Goal: Manage account settings

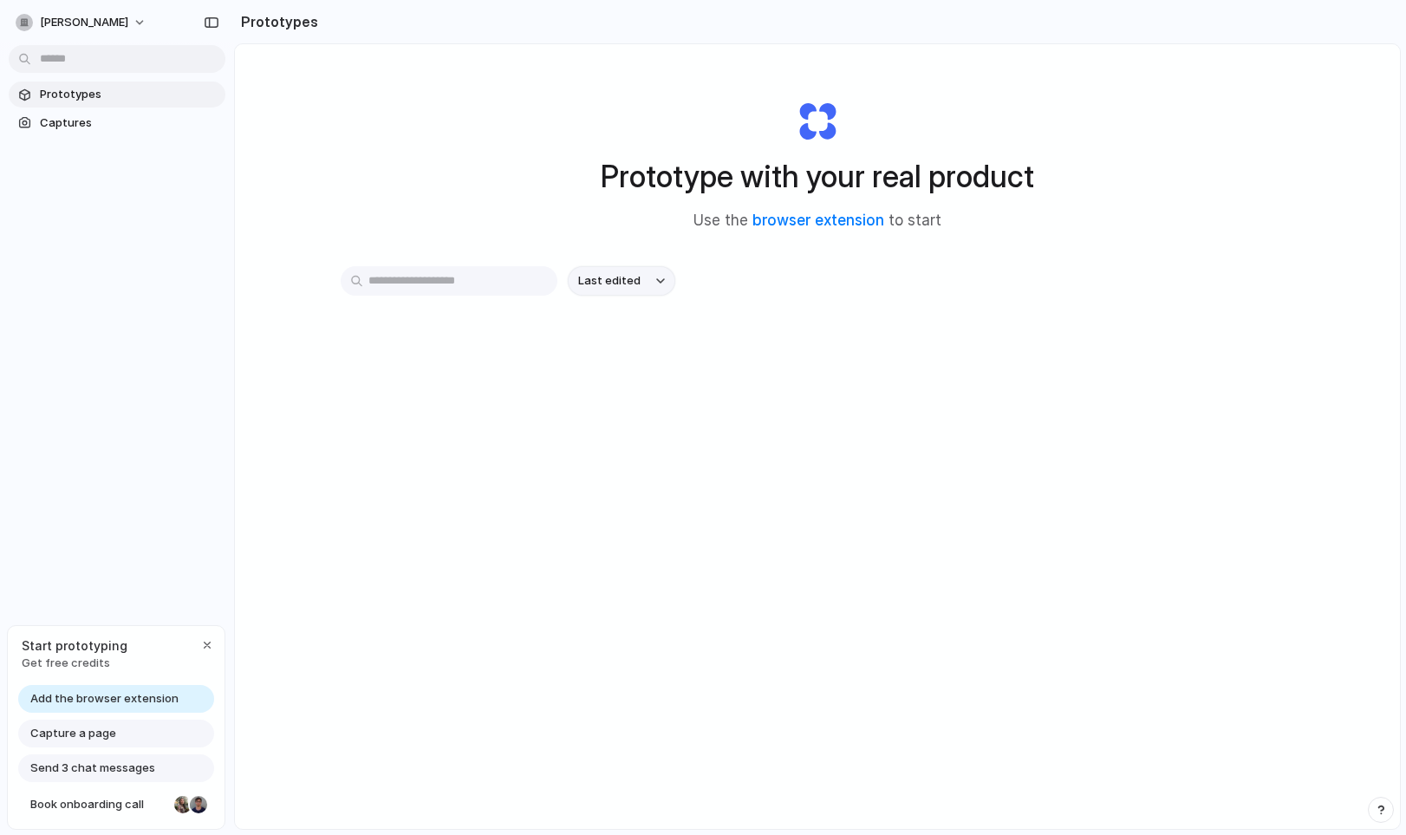
click at [661, 277] on button "Last edited" at bounding box center [622, 280] width 108 height 29
click at [92, 126] on span "Captures" at bounding box center [129, 122] width 179 height 17
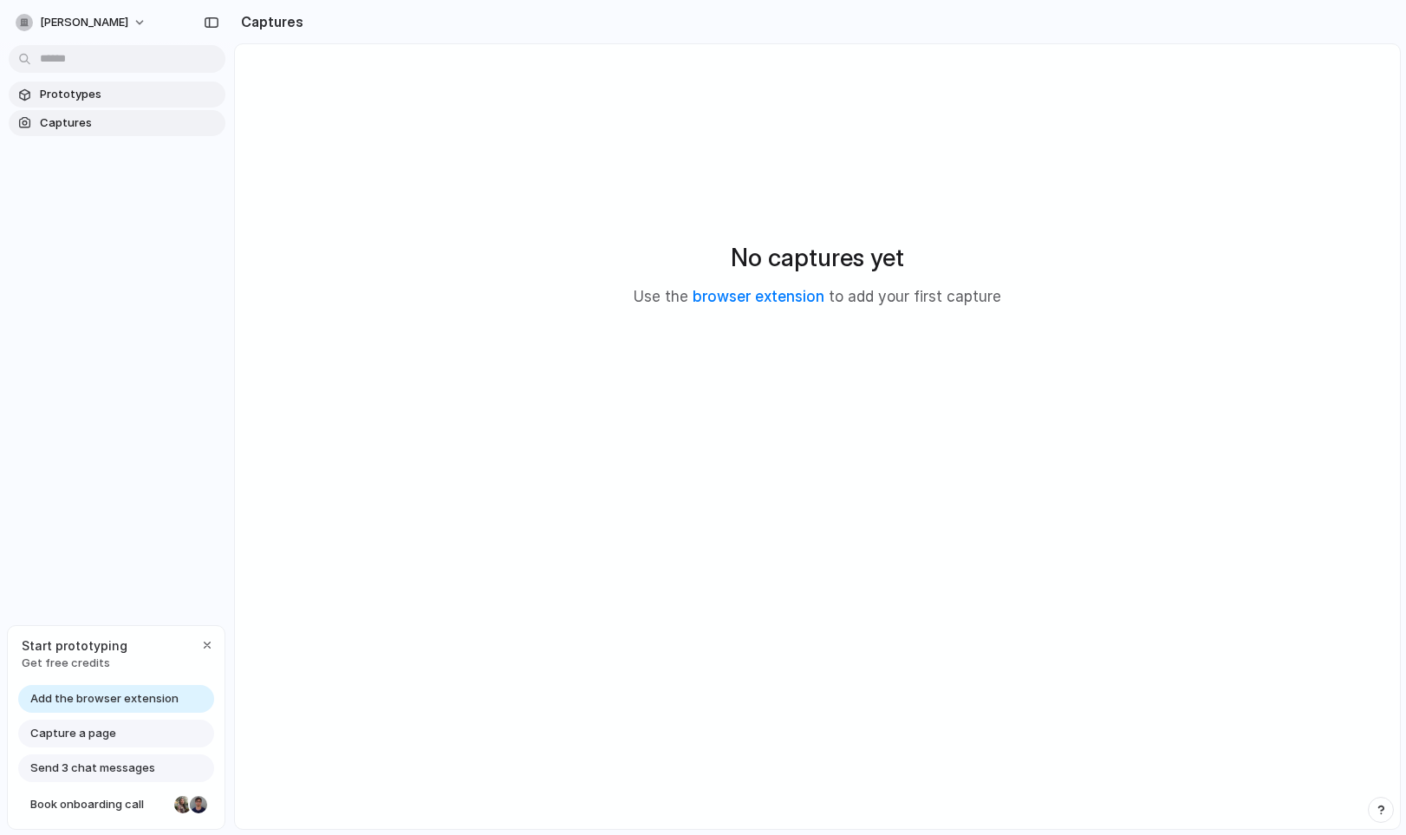
click at [80, 94] on span "Prototypes" at bounding box center [129, 94] width 179 height 17
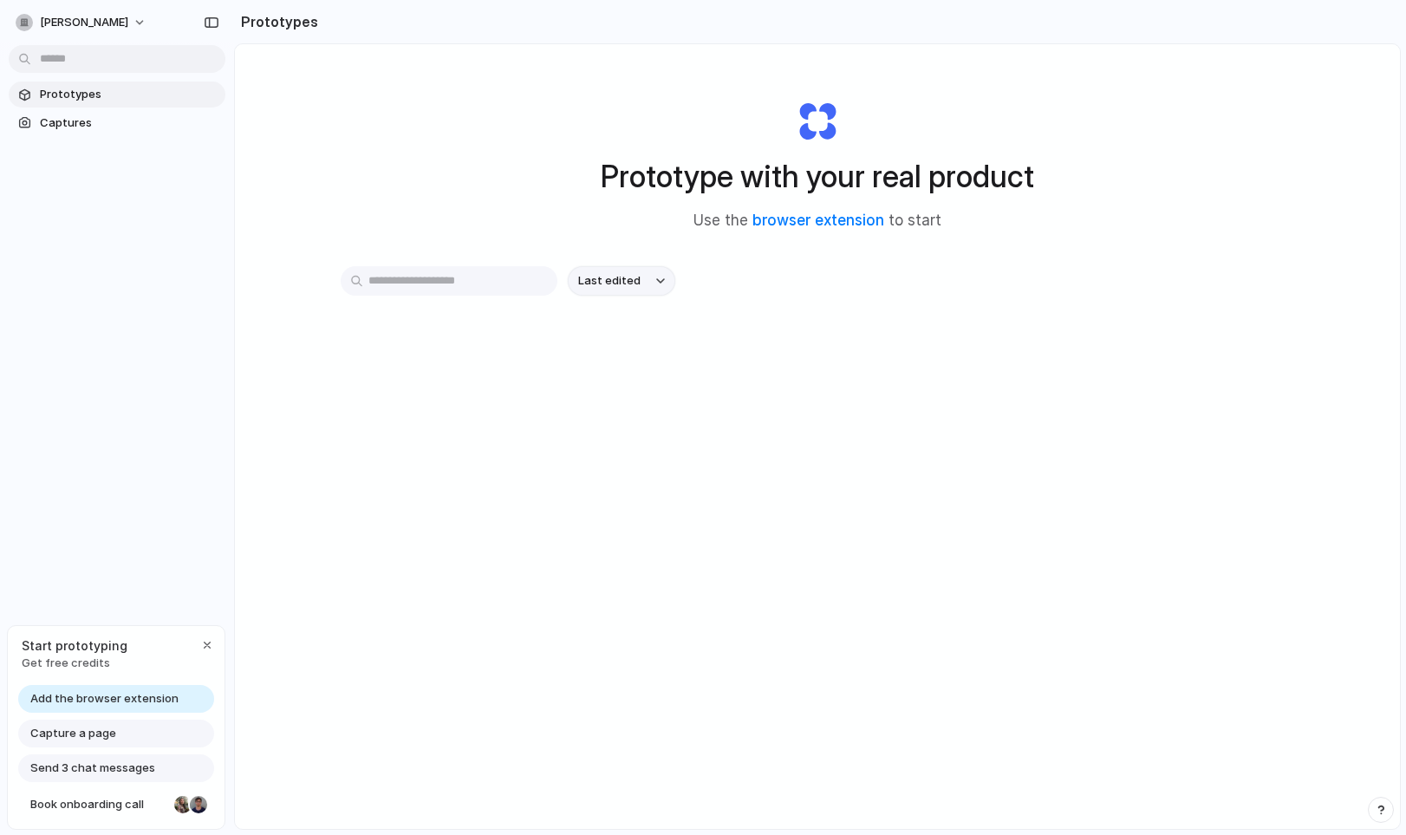
click at [663, 275] on button "Last edited" at bounding box center [622, 280] width 108 height 29
click at [499, 147] on div "Last edited Last created Alphabetical" at bounding box center [703, 417] width 1406 height 835
click at [128, 18] on button "[PERSON_NAME]" at bounding box center [82, 23] width 147 height 28
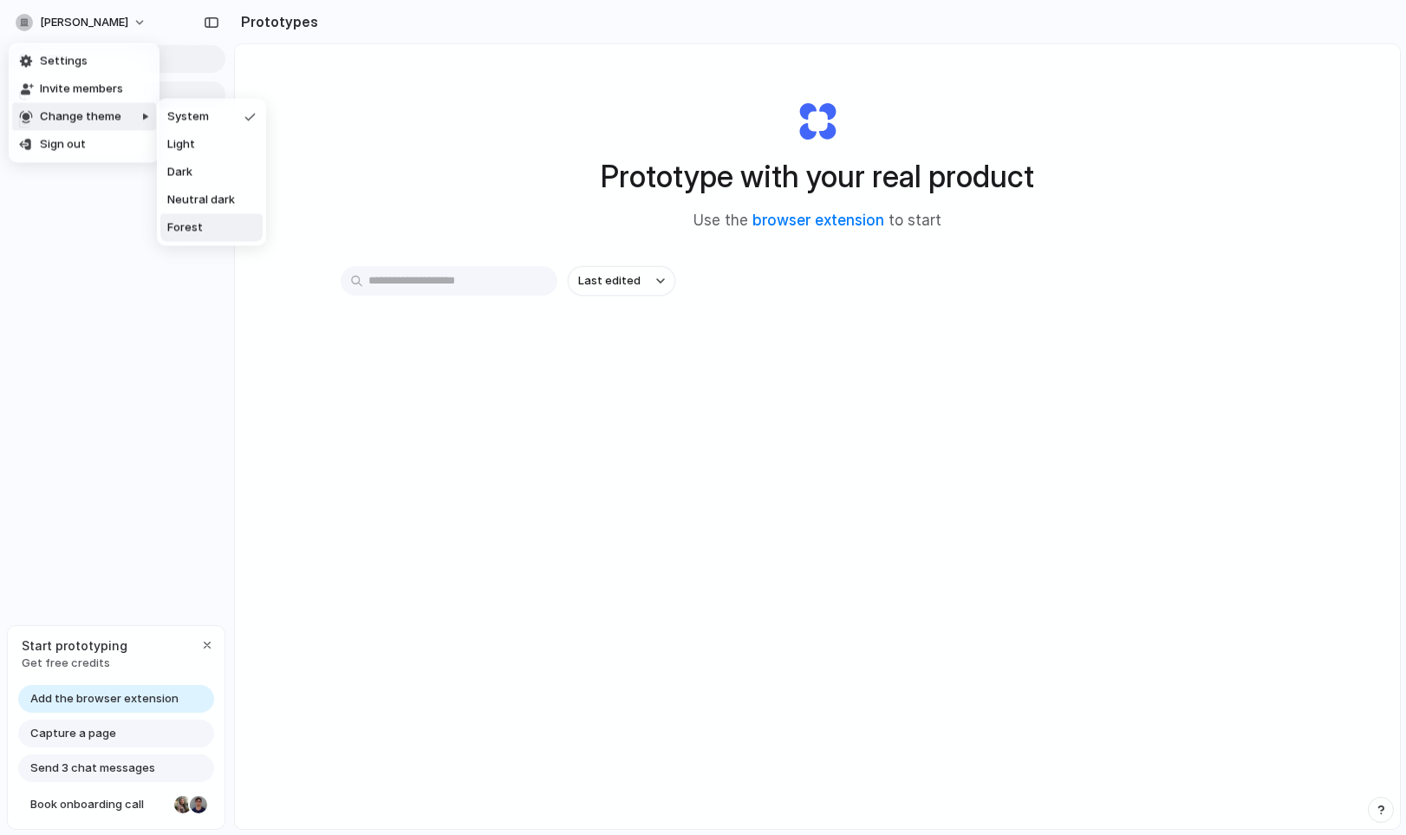
click at [227, 227] on li "Forest" at bounding box center [211, 228] width 102 height 28
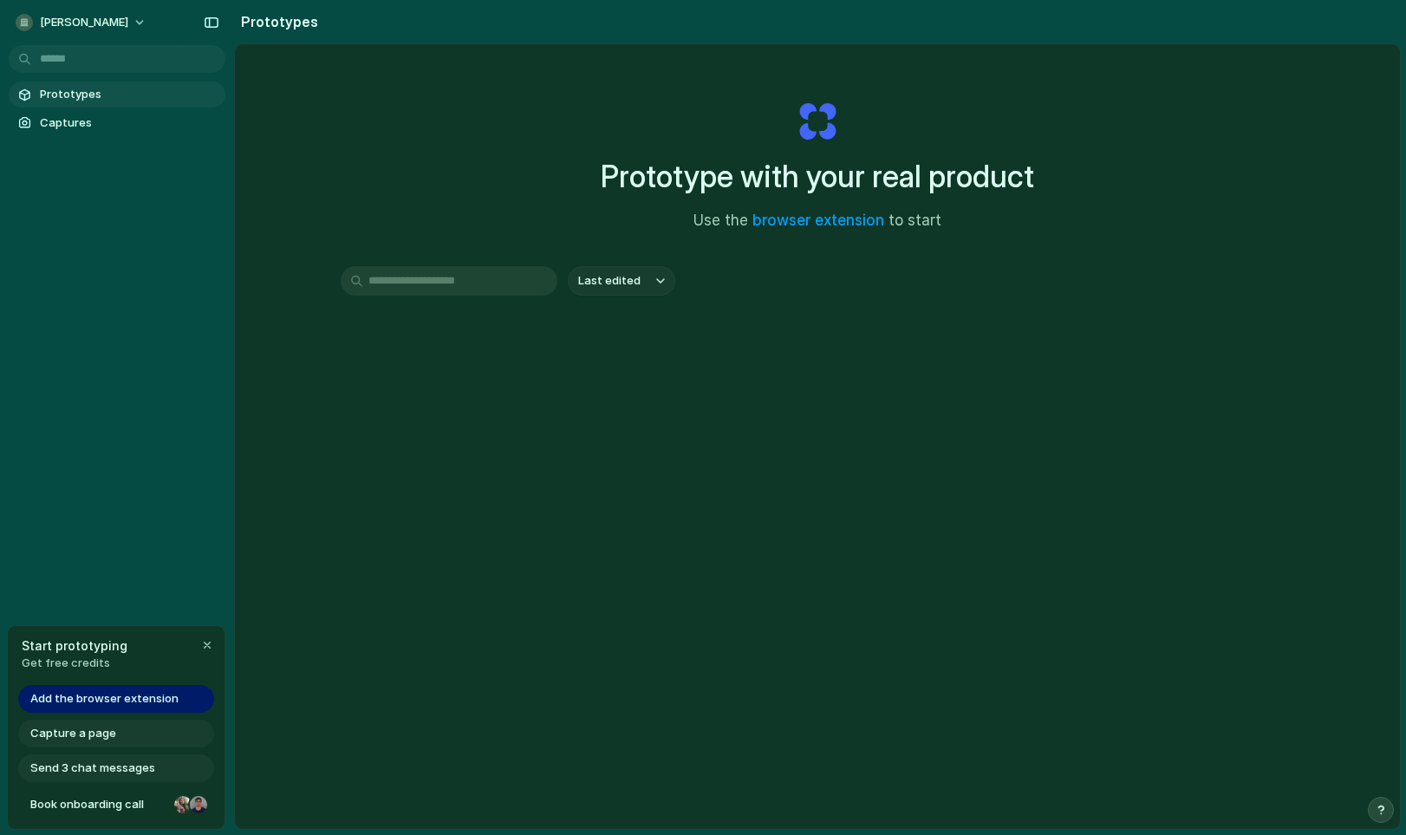
click at [31, 87] on div at bounding box center [24, 94] width 17 height 17
click at [21, 93] on div at bounding box center [24, 94] width 17 height 17
click at [80, 92] on span "Prototypes" at bounding box center [129, 94] width 179 height 17
click at [127, 22] on button "[PERSON_NAME]" at bounding box center [82, 23] width 147 height 28
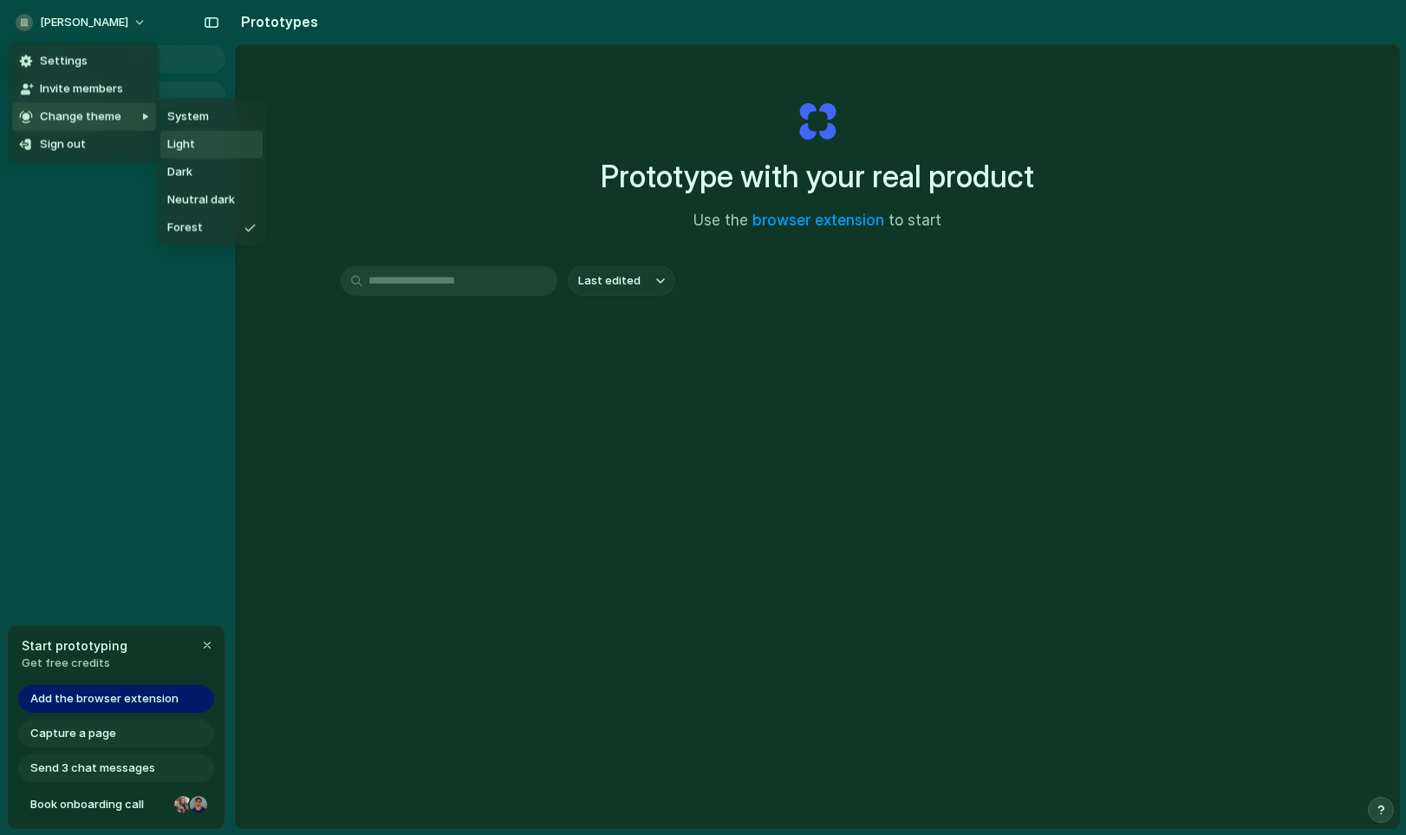
click at [192, 143] on span "Light" at bounding box center [181, 144] width 28 height 17
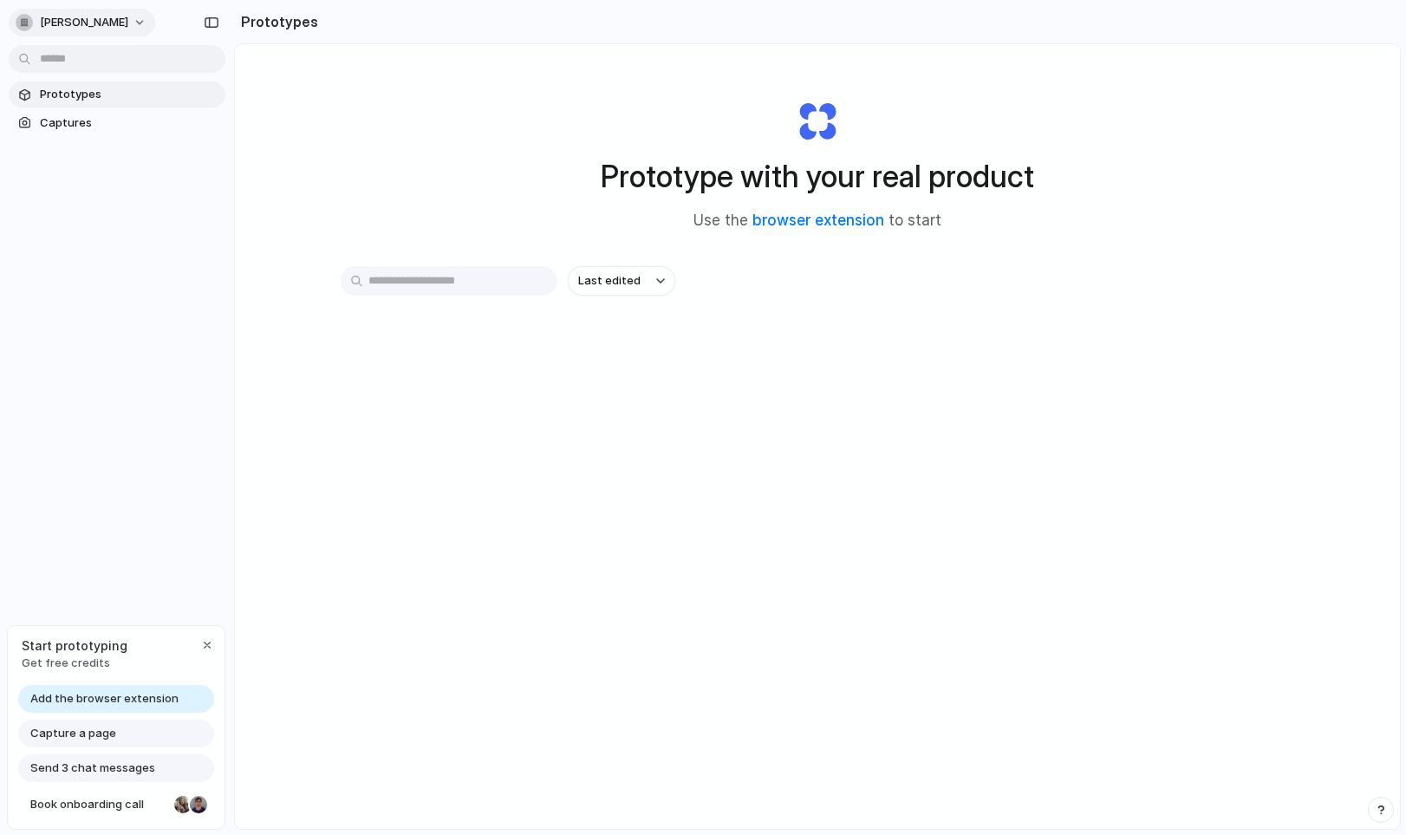
click at [124, 21] on button "[PERSON_NAME]" at bounding box center [82, 23] width 147 height 28
click at [223, 200] on span "Neutral dark" at bounding box center [201, 200] width 68 height 17
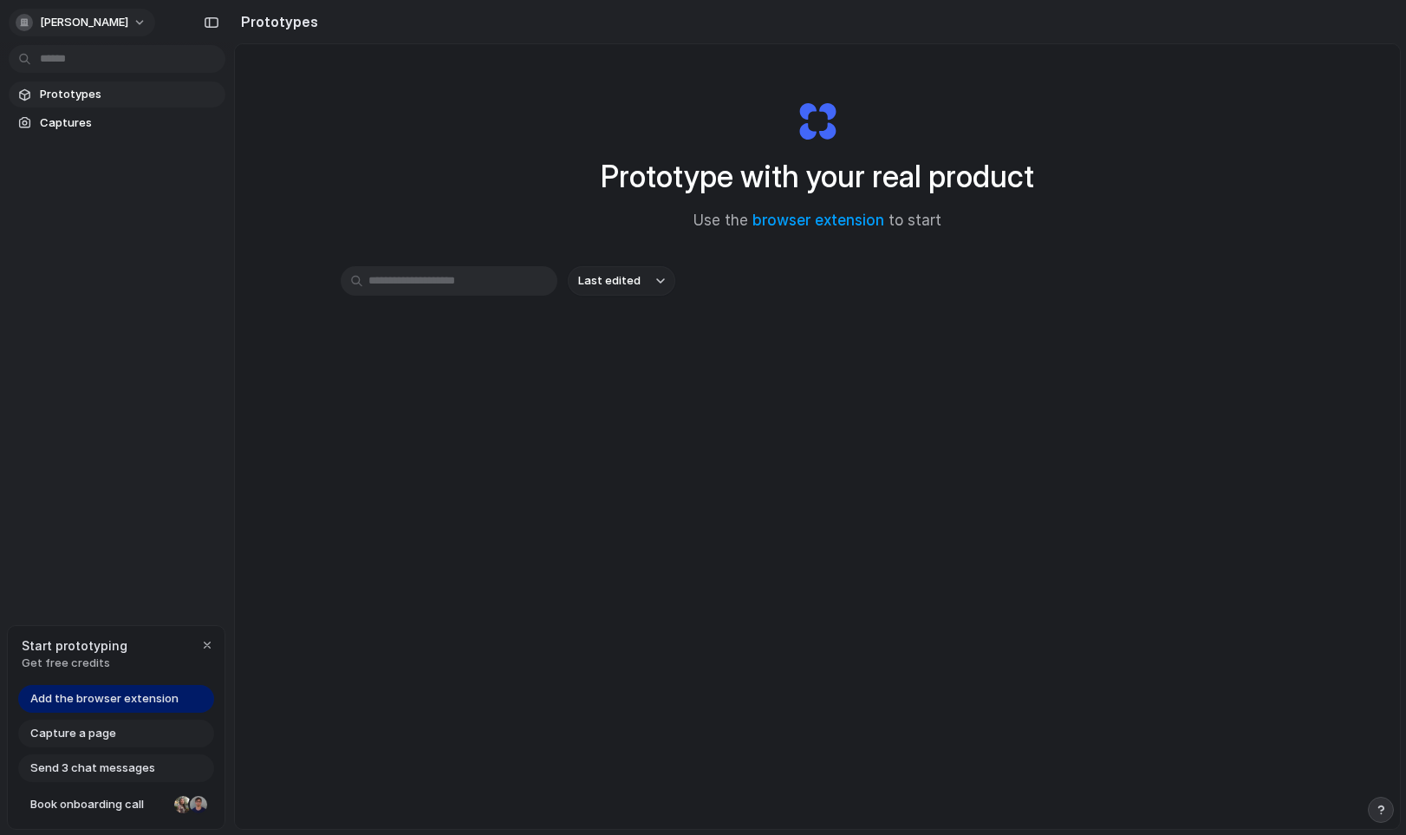
click at [123, 22] on button "[PERSON_NAME]" at bounding box center [82, 23] width 147 height 28
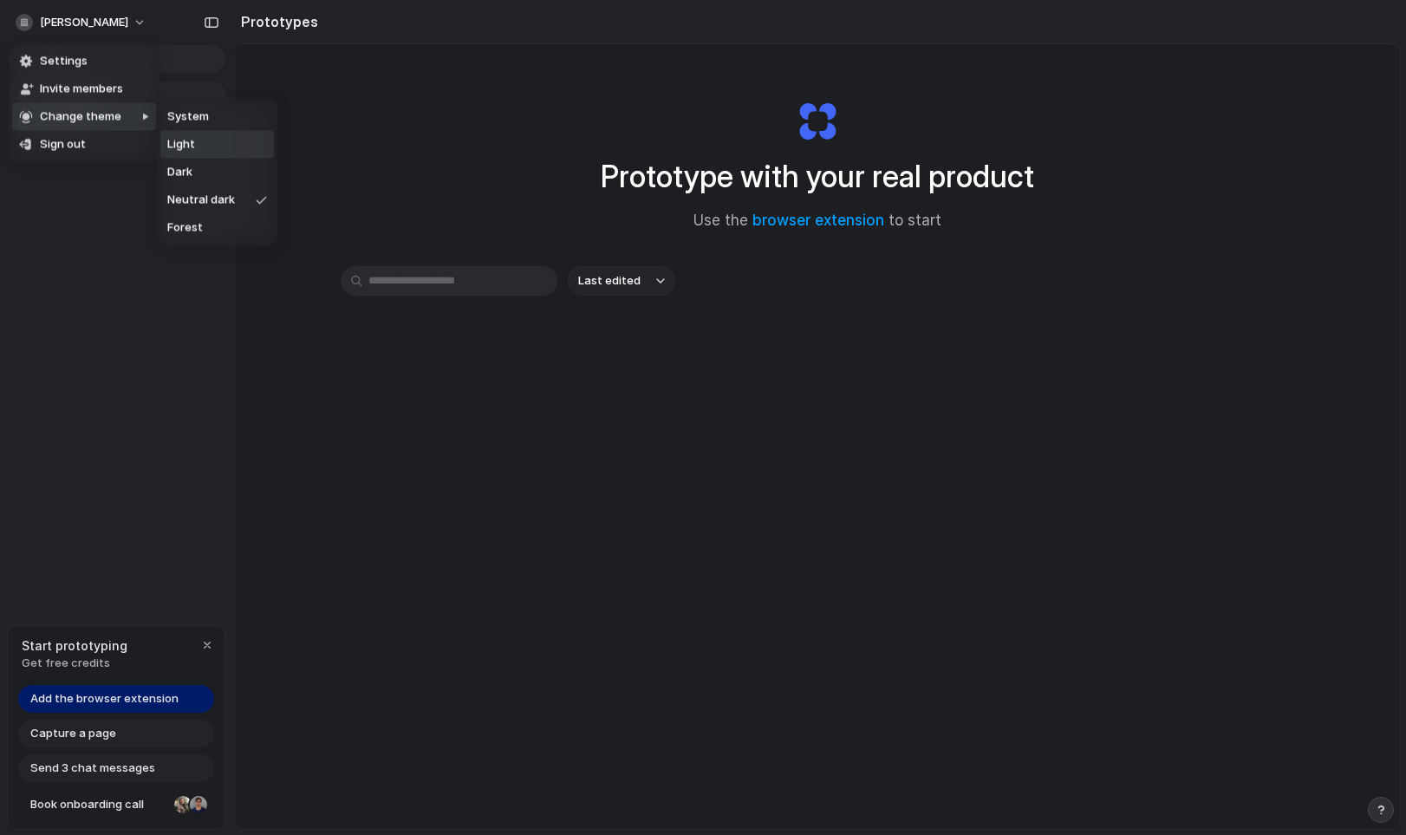
click at [193, 146] on span "Light" at bounding box center [181, 144] width 28 height 17
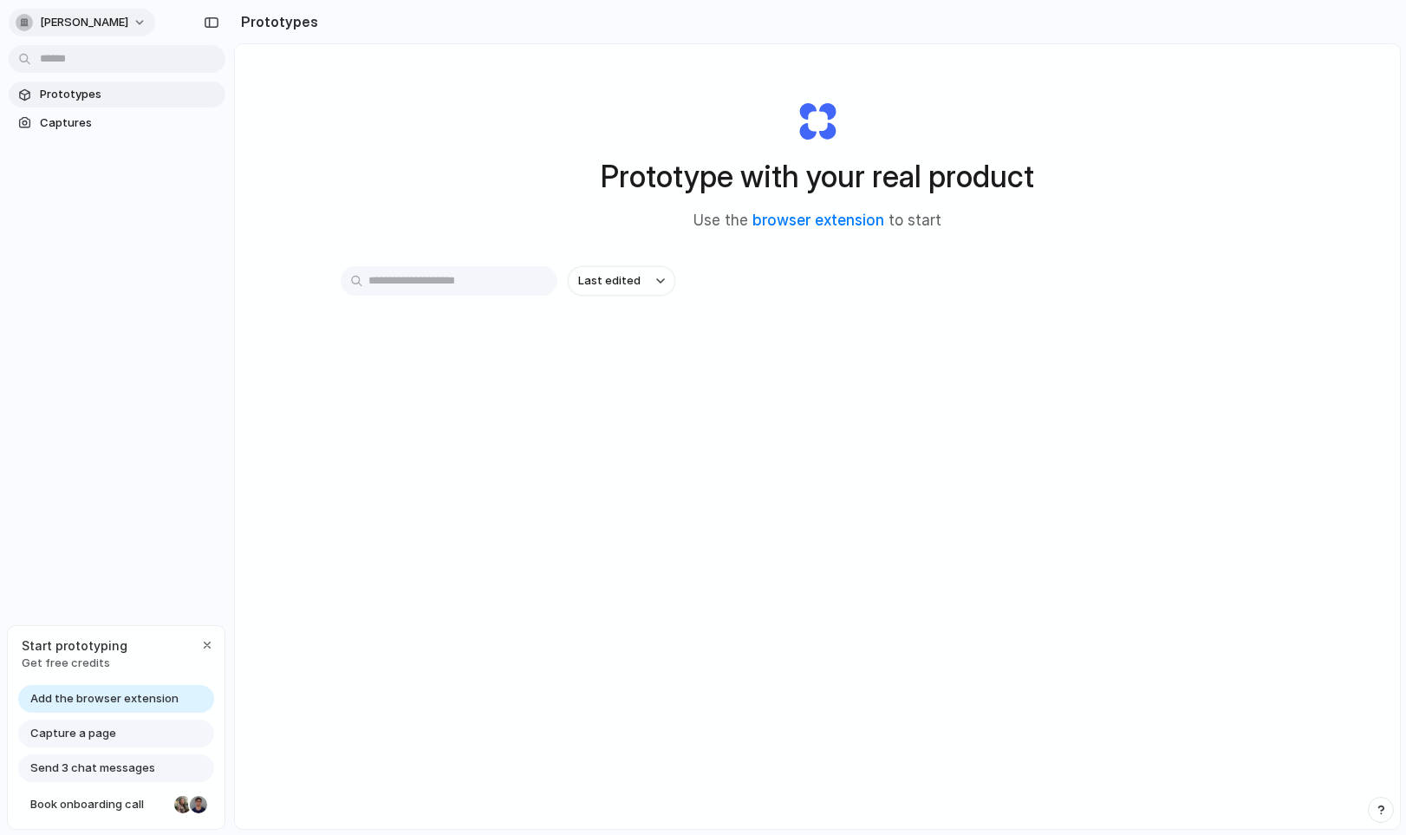
click at [126, 20] on button "[PERSON_NAME]" at bounding box center [82, 23] width 147 height 28
click at [193, 114] on span "System" at bounding box center [188, 116] width 42 height 17
click at [355, 161] on div "Prototype with your real product Use the browser extension to start Last edited" at bounding box center [817, 482] width 1165 height 877
click at [207, 646] on div "button" at bounding box center [207, 645] width 14 height 14
